Goal: Information Seeking & Learning: Find specific fact

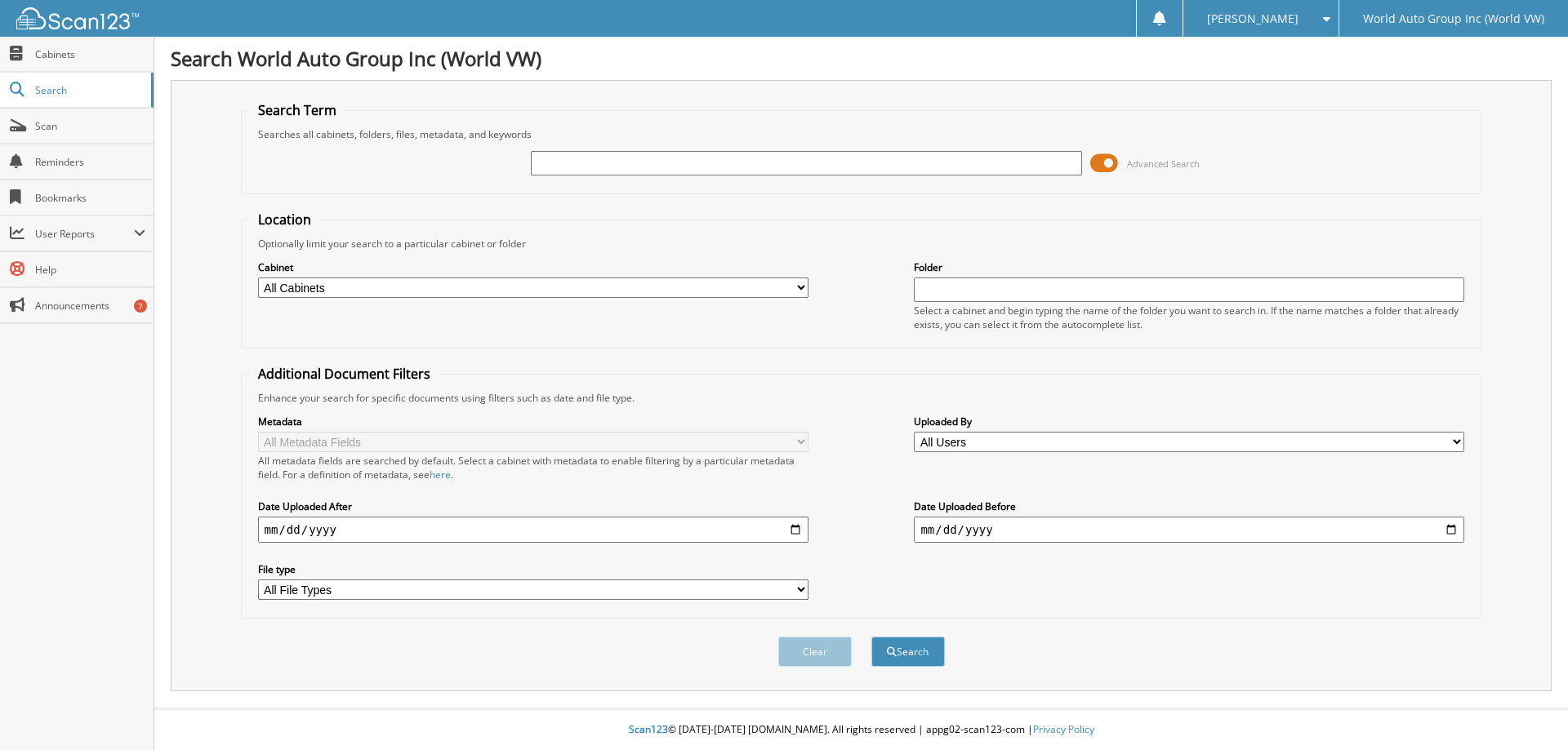
paste input "Joseph F Buccheri"
type input "Joseph F Buccheri"
click at [872, 637] on button "Search" at bounding box center [908, 652] width 74 height 30
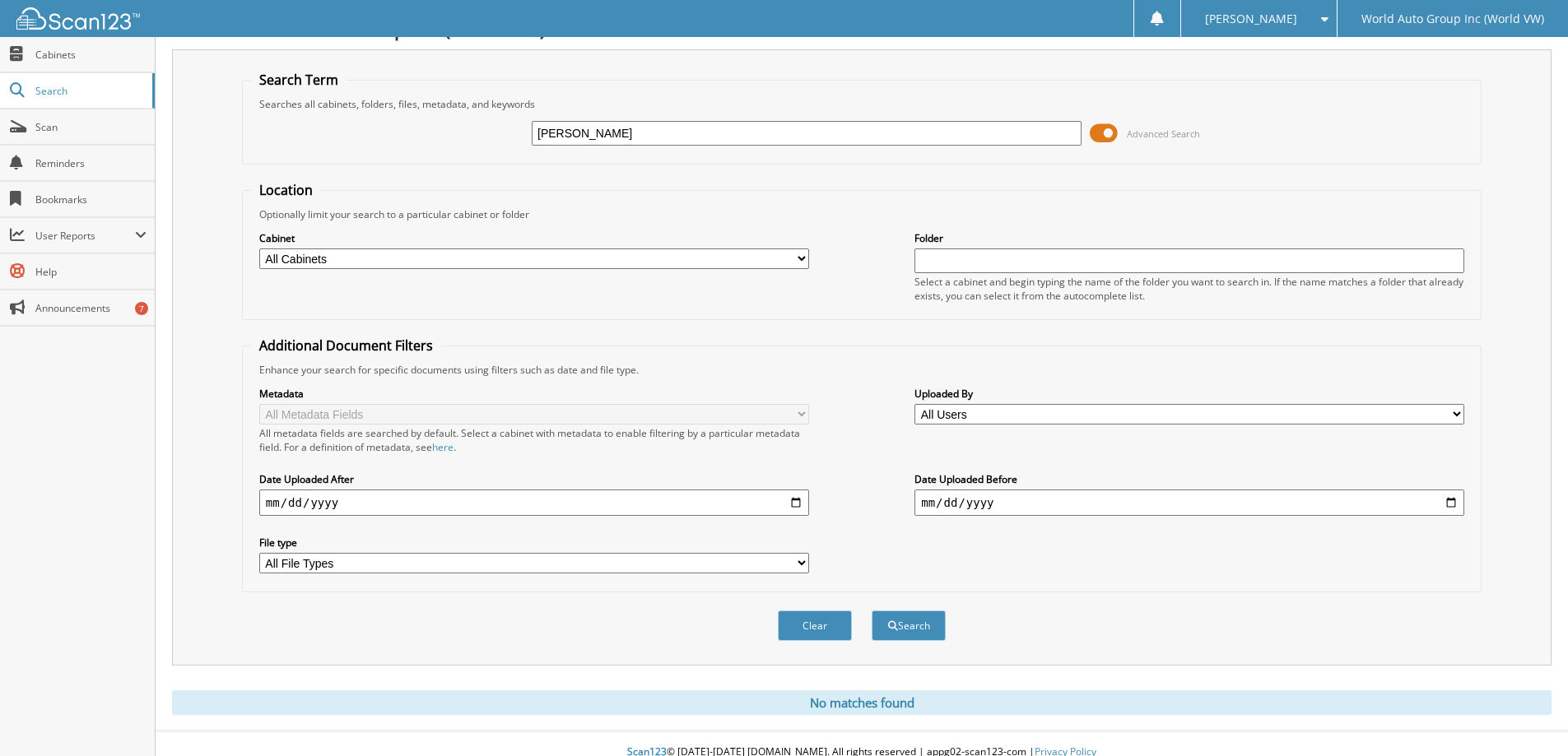
scroll to position [49, 0]
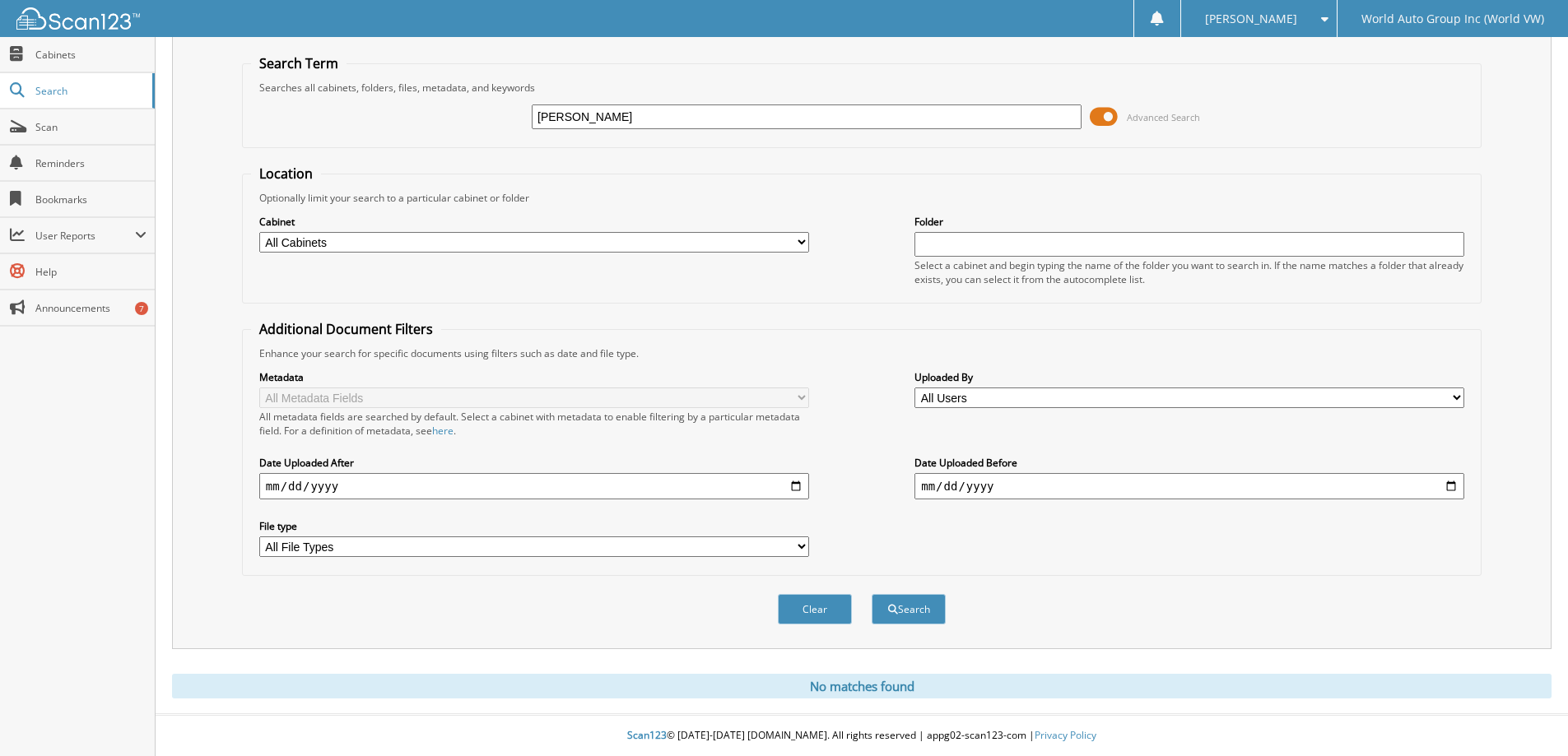
drag, startPoint x: 589, startPoint y: 110, endPoint x: 523, endPoint y: 112, distance: 66.0
click at [523, 112] on div "Joseph F Buccheri Advanced Search" at bounding box center [861, 117] width 1222 height 44
type input "Buccheri"
click at [872, 594] on button "Search" at bounding box center [908, 610] width 74 height 31
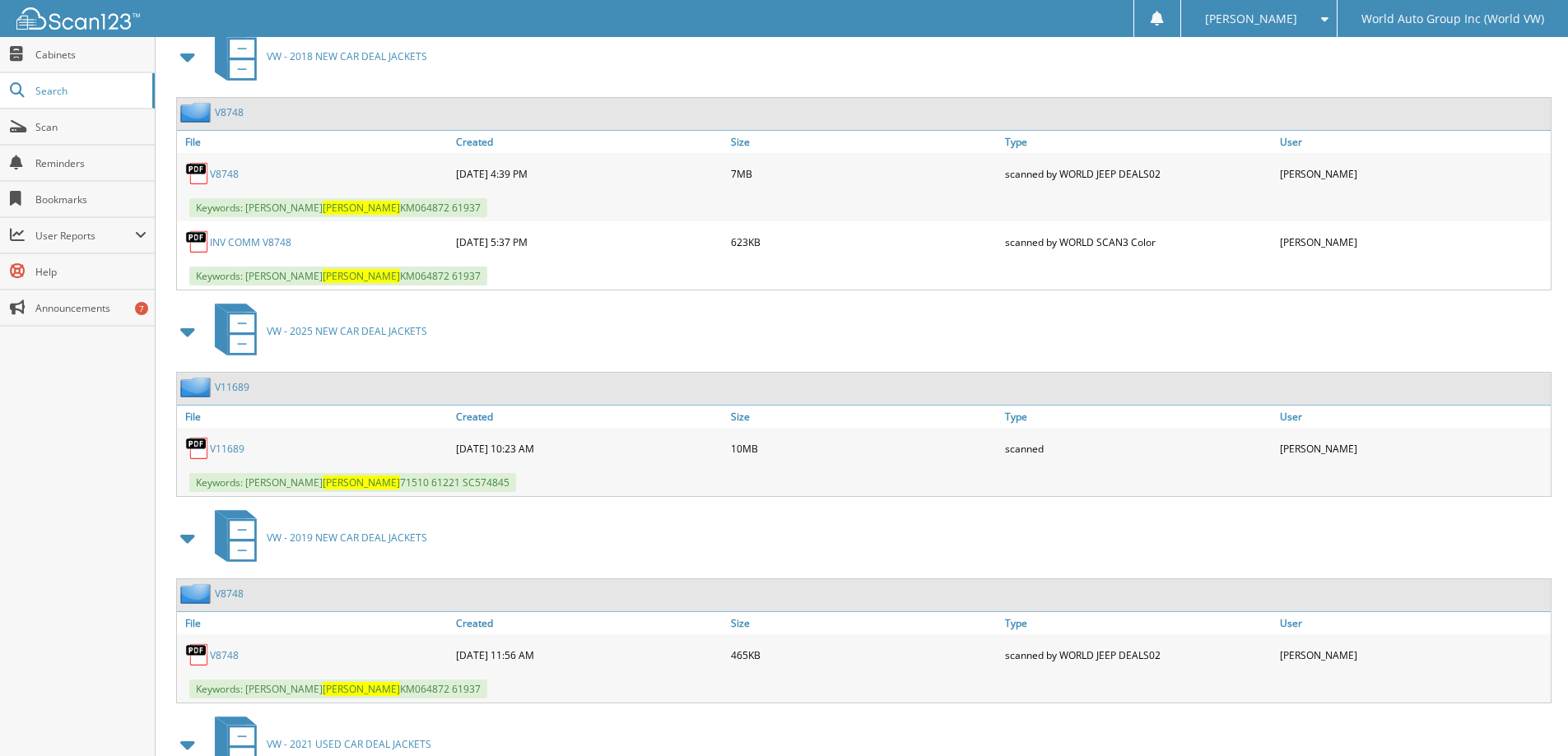
scroll to position [741, 0]
click at [232, 450] on link "V11689" at bounding box center [227, 447] width 35 height 14
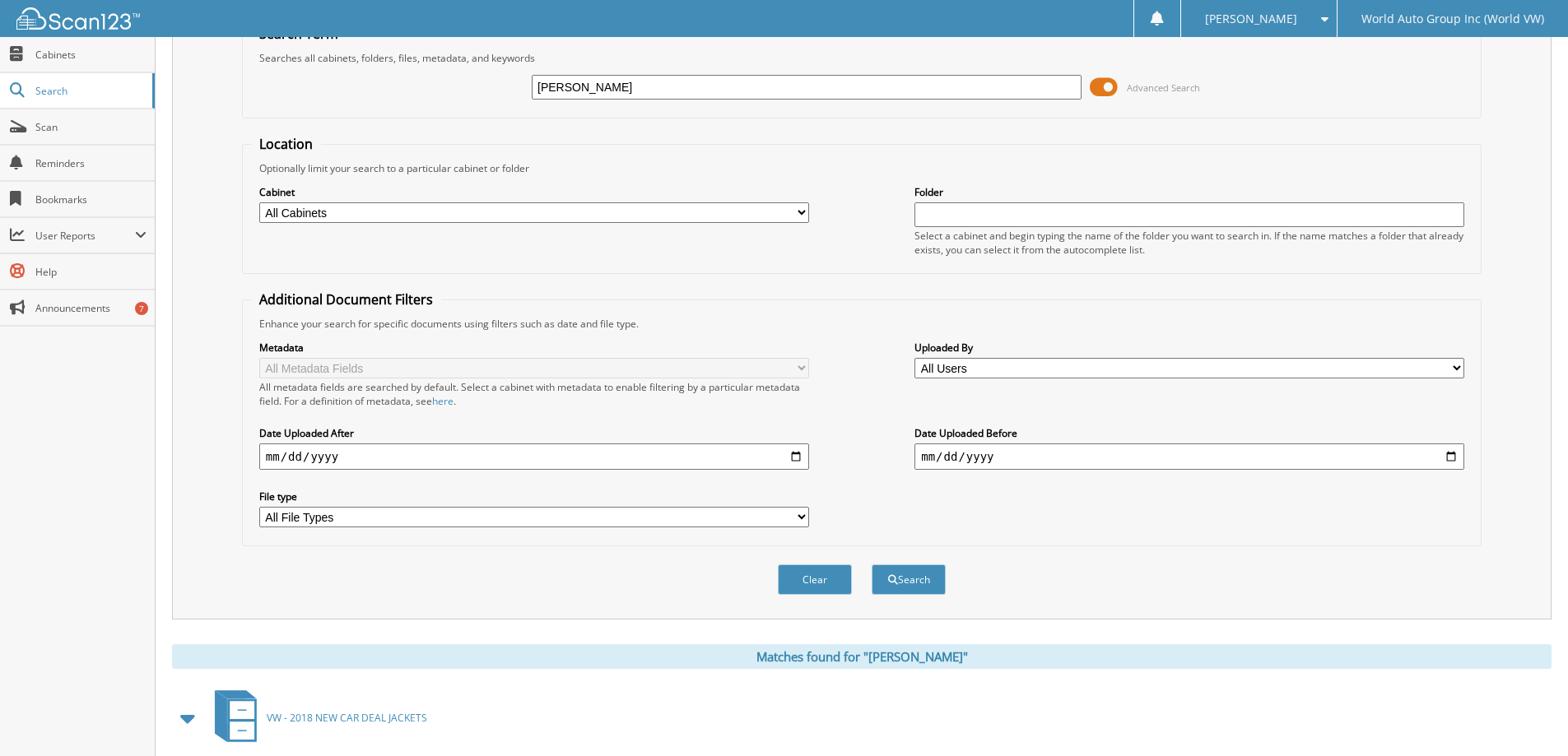
scroll to position [0, 0]
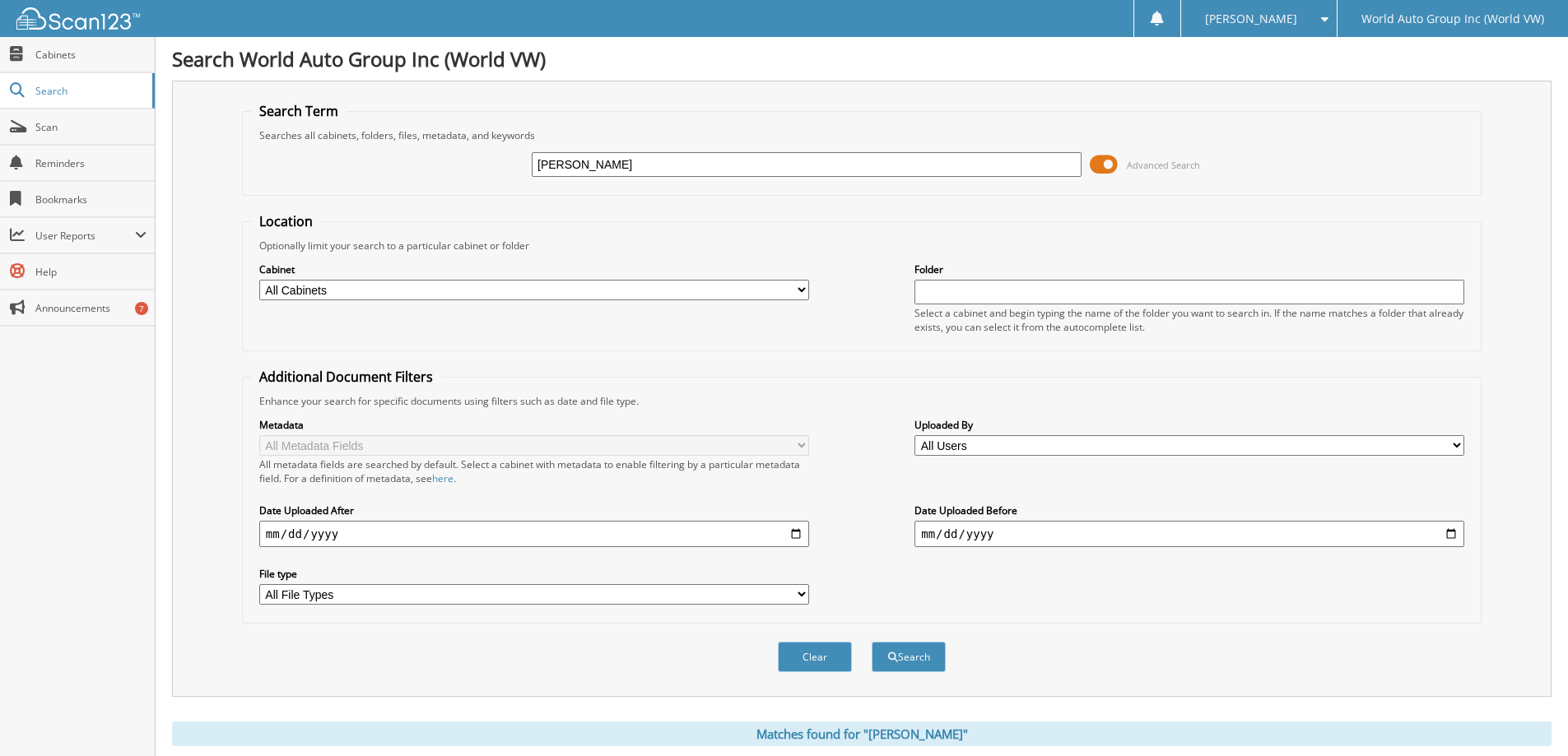
drag, startPoint x: 630, startPoint y: 175, endPoint x: 510, endPoint y: 161, distance: 120.8
click at [510, 161] on div "Buccheri Advanced Search" at bounding box center [861, 164] width 1222 height 44
type input "ja"
drag, startPoint x: 632, startPoint y: 169, endPoint x: 441, endPoint y: 160, distance: 191.2
click at [441, 160] on div "ja Advanced Search" at bounding box center [861, 164] width 1222 height 44
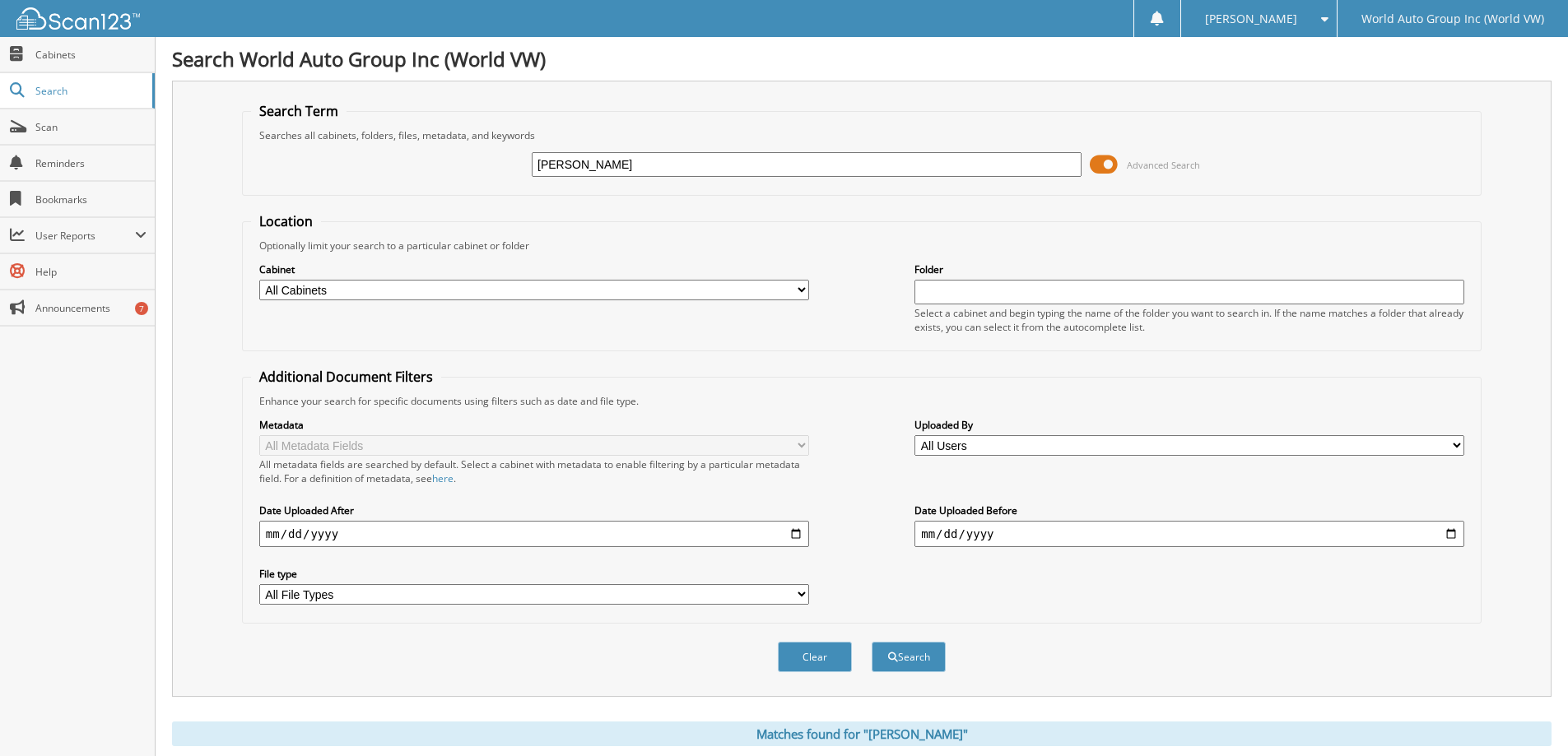
type input "cruz"
click at [872, 642] on button "Search" at bounding box center [908, 657] width 74 height 31
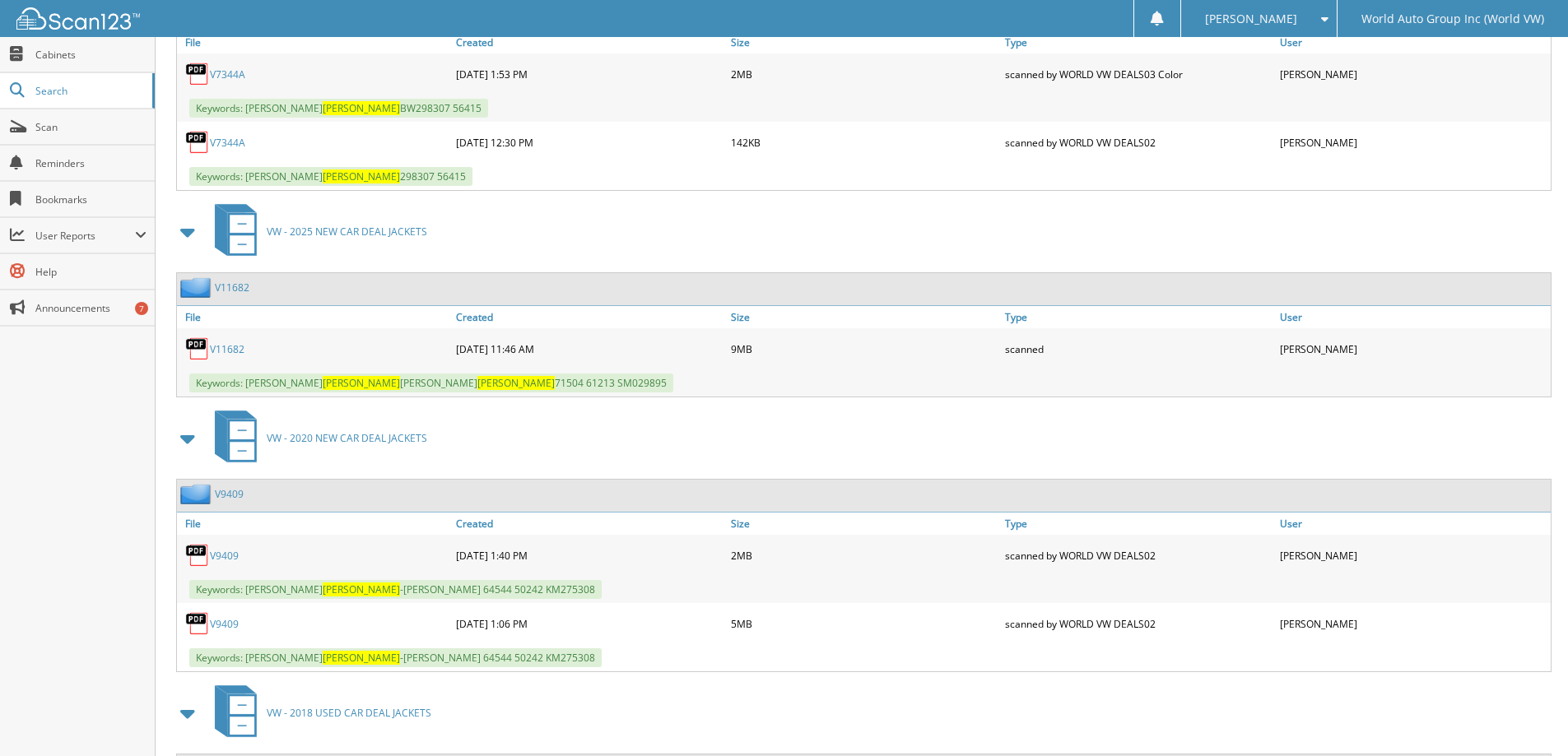
scroll to position [2796, 0]
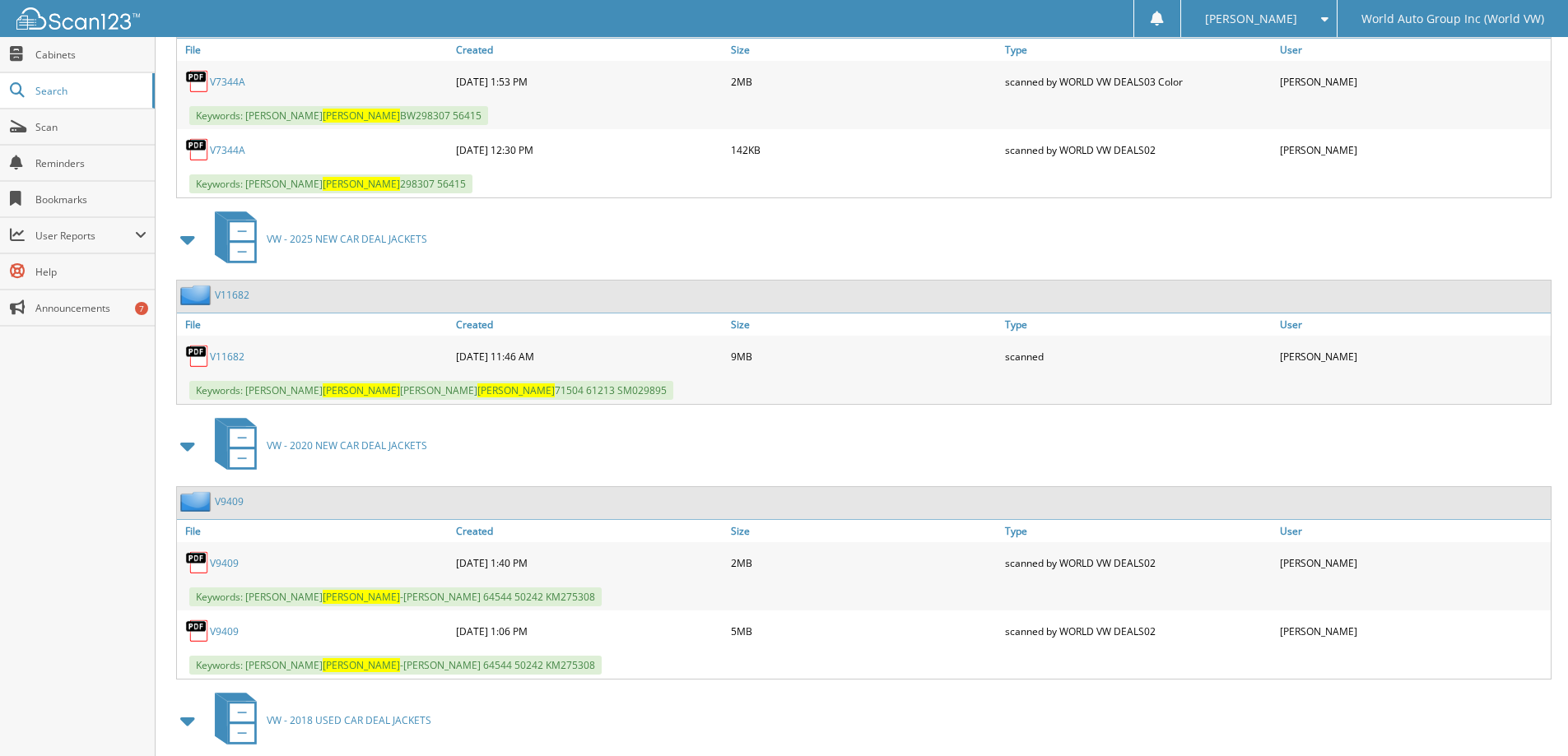
click at [238, 358] on link "V11682" at bounding box center [227, 357] width 35 height 14
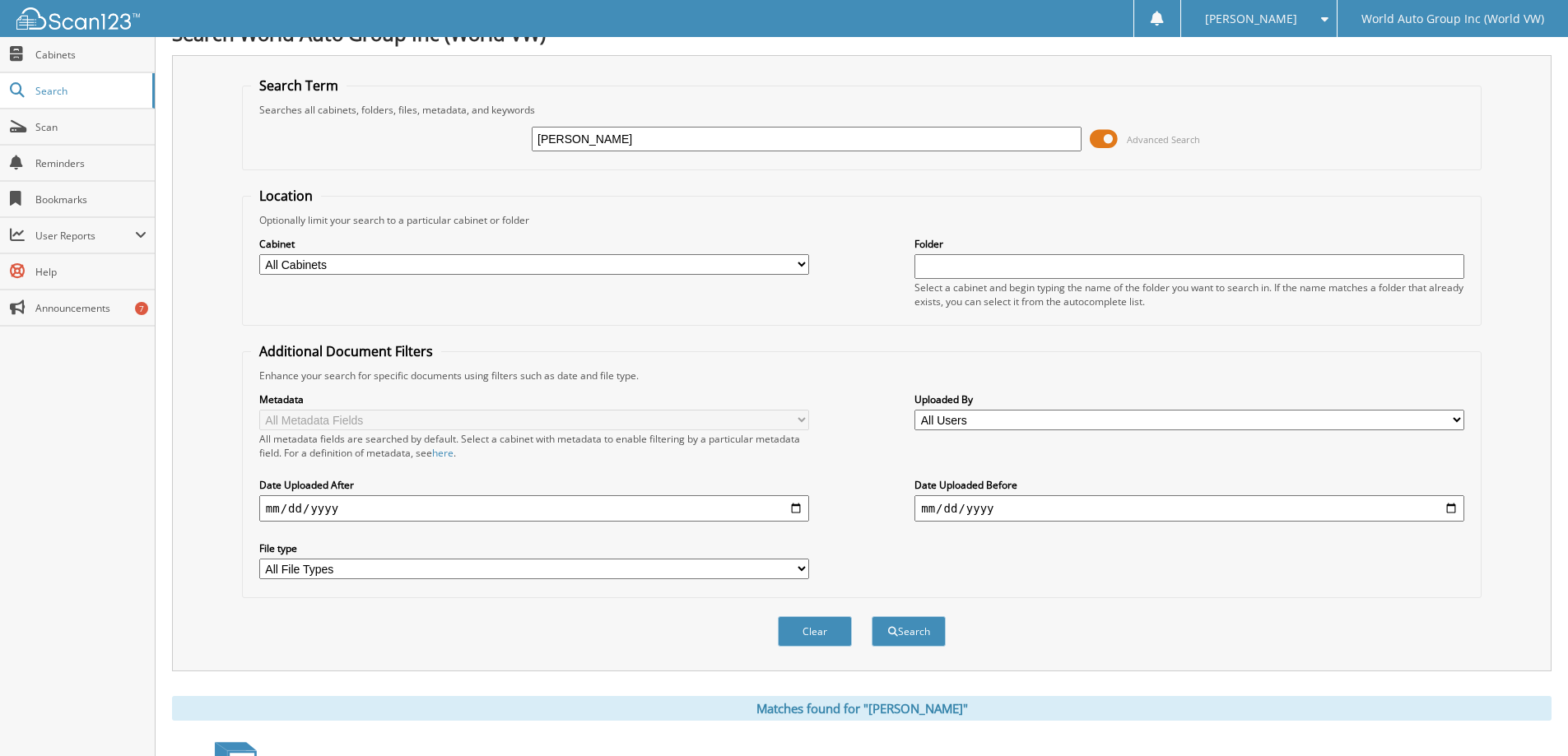
scroll to position [0, 0]
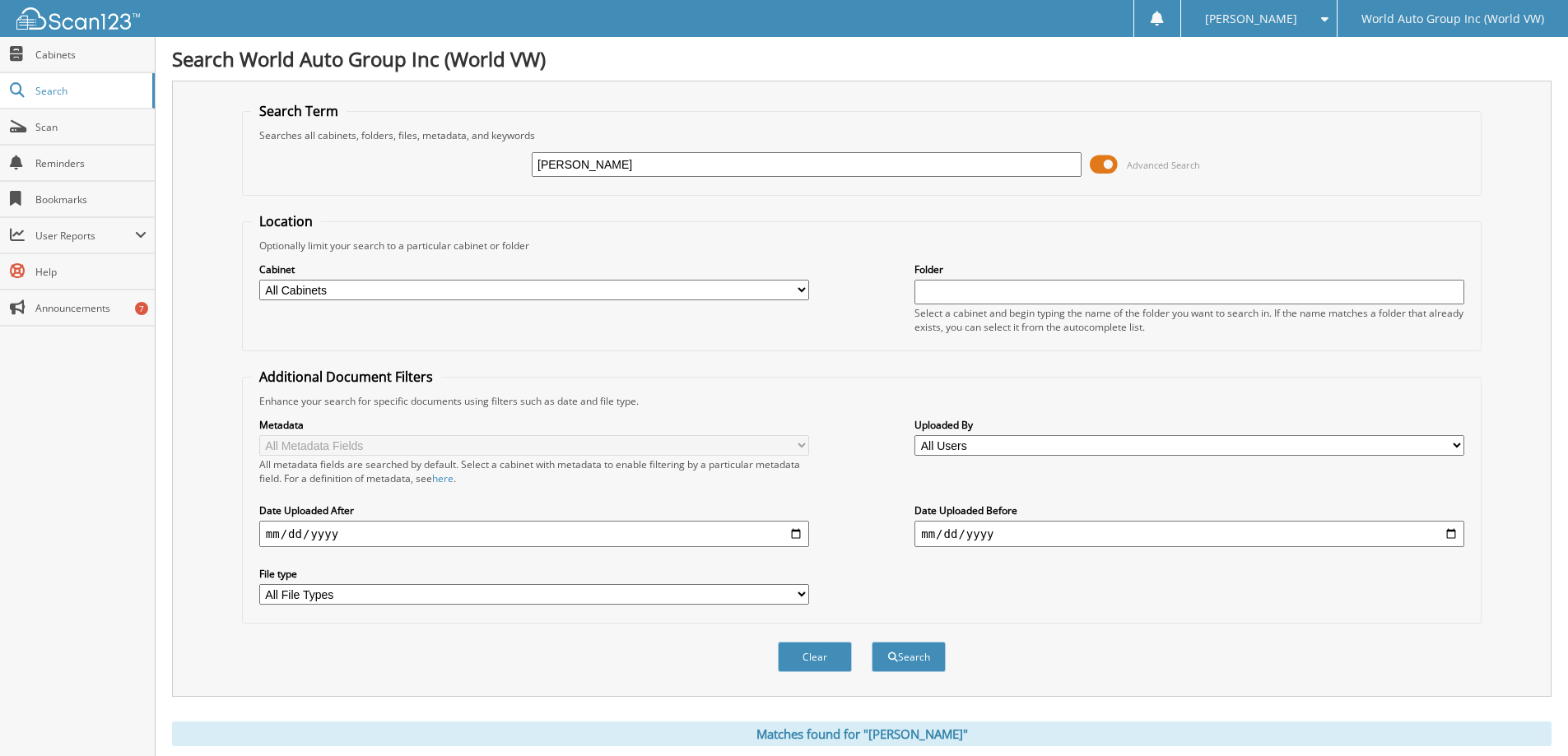
drag, startPoint x: 606, startPoint y: 168, endPoint x: 492, endPoint y: 158, distance: 114.4
click at [492, 158] on div "cruz Advanced Search" at bounding box center [861, 164] width 1222 height 44
paste input "[PERSON_NAME]"
type input "[PERSON_NAME]"
click at [872, 642] on button "Search" at bounding box center [908, 657] width 74 height 31
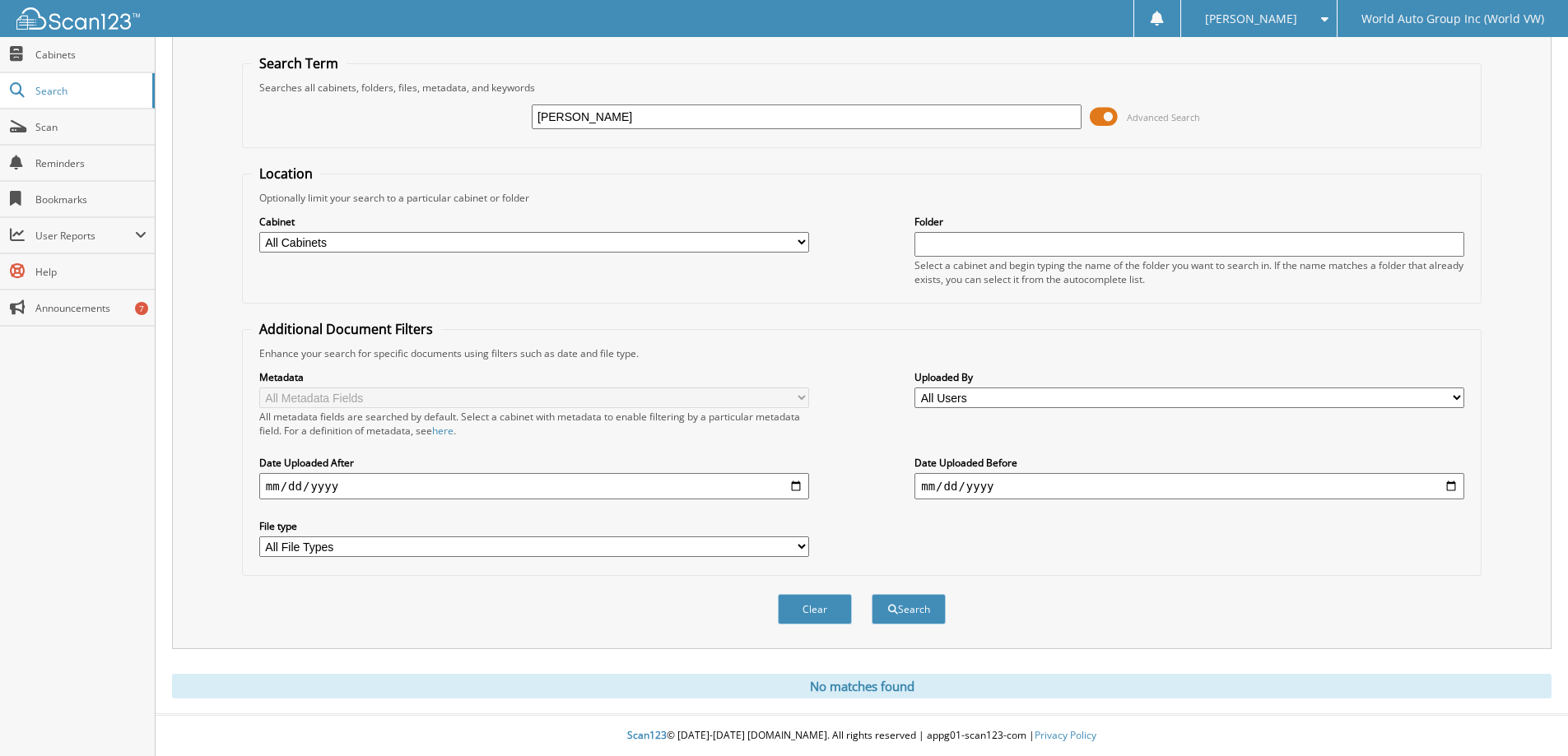
drag, startPoint x: 581, startPoint y: 113, endPoint x: 504, endPoint y: 115, distance: 77.0
click at [506, 114] on div "[PERSON_NAME] Advanced Search" at bounding box center [861, 117] width 1222 height 44
type input "[PERSON_NAME]"
click at [872, 594] on button "Search" at bounding box center [908, 610] width 74 height 31
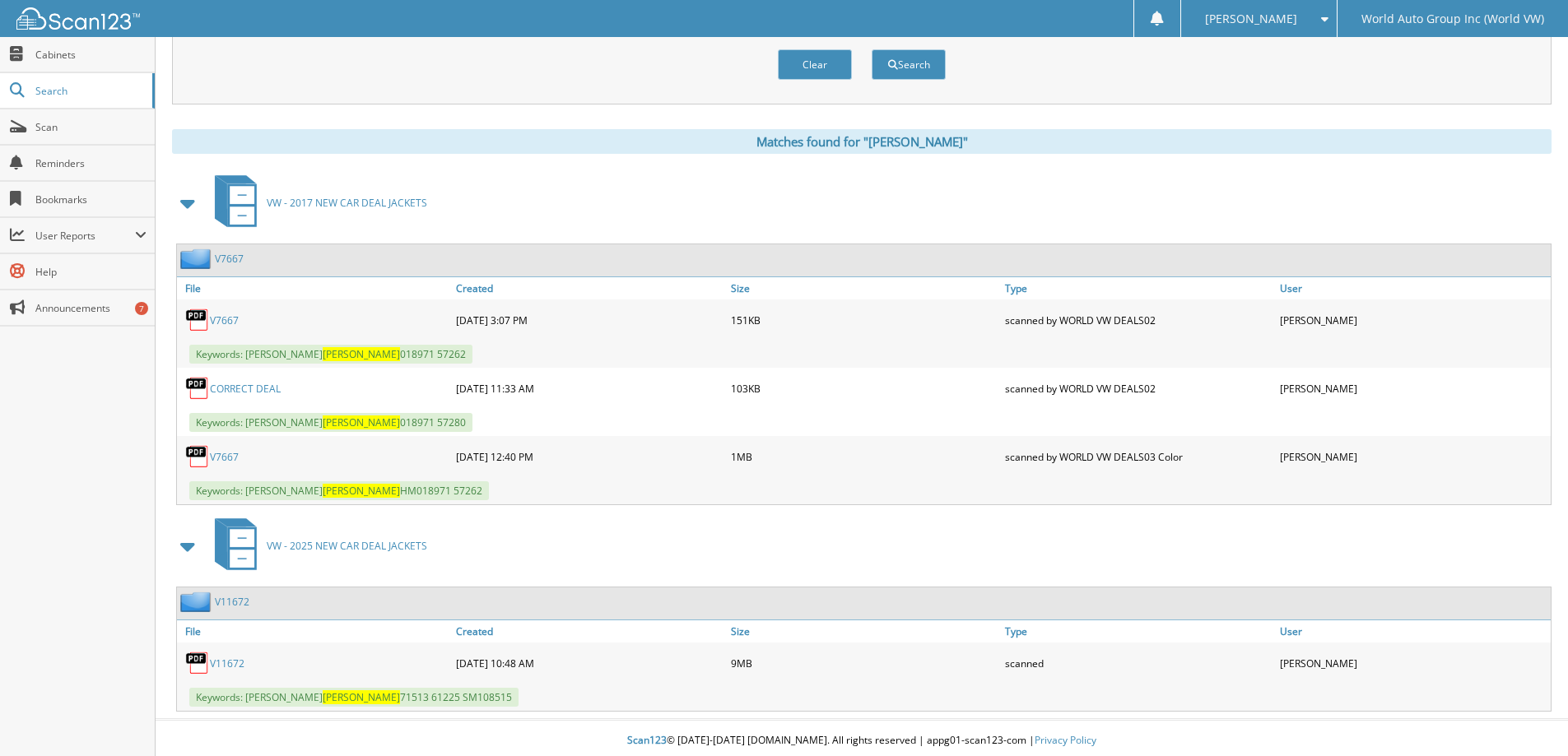
scroll to position [598, 0]
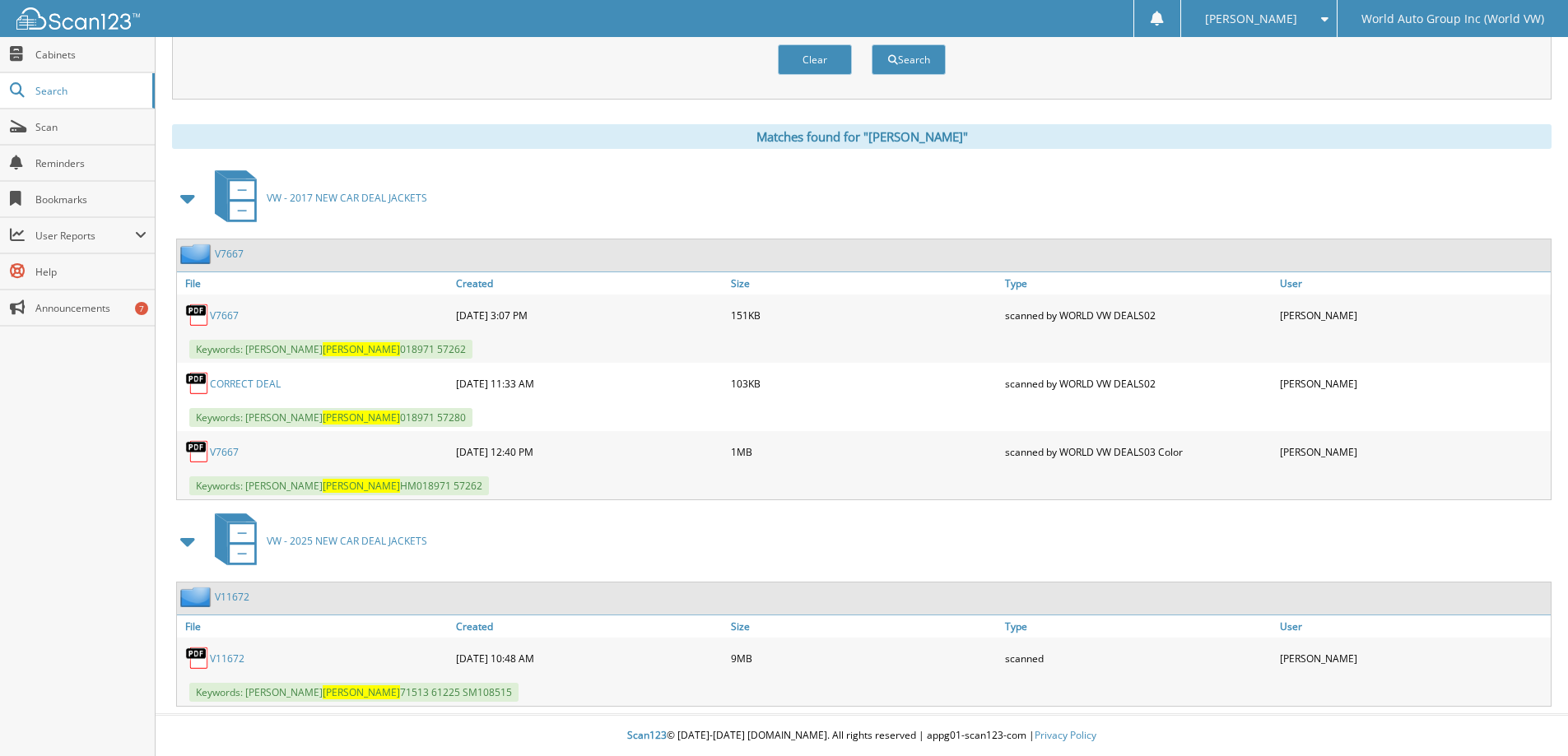
click at [229, 666] on div "V11672" at bounding box center [314, 658] width 275 height 33
click at [229, 662] on link "V11672" at bounding box center [227, 659] width 35 height 14
